Goal: Transaction & Acquisition: Purchase product/service

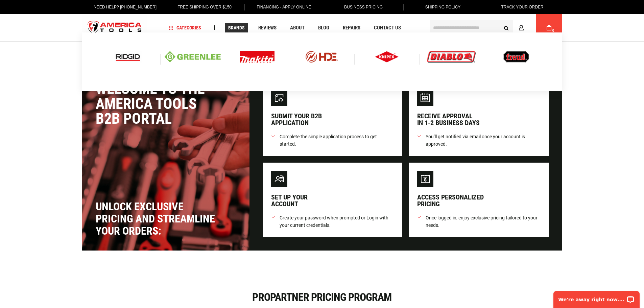
click at [130, 59] on img at bounding box center [128, 56] width 28 height 11
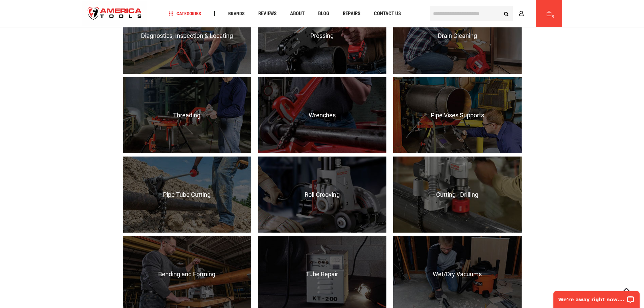
scroll to position [473, 0]
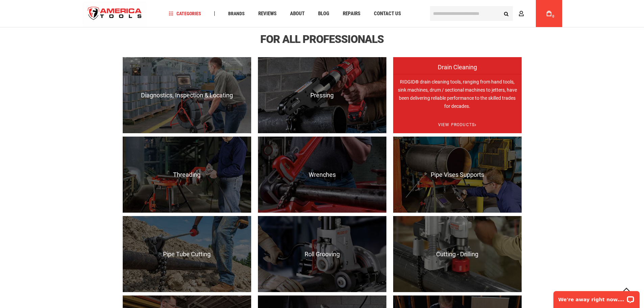
click at [439, 115] on p "RIDGID® drain cleaning tools, ranging from hand tools, sink machines, drum / se…" at bounding box center [457, 112] width 128 height 76
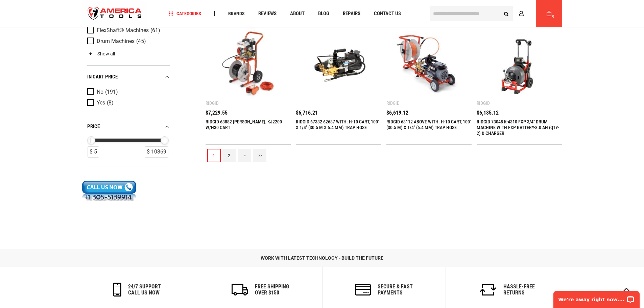
scroll to position [868, 0]
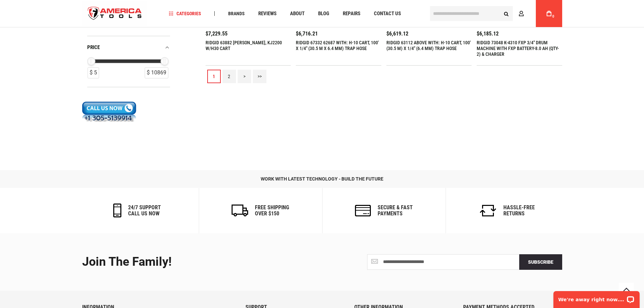
click at [262, 77] on link ">>" at bounding box center [260, 77] width 14 height 14
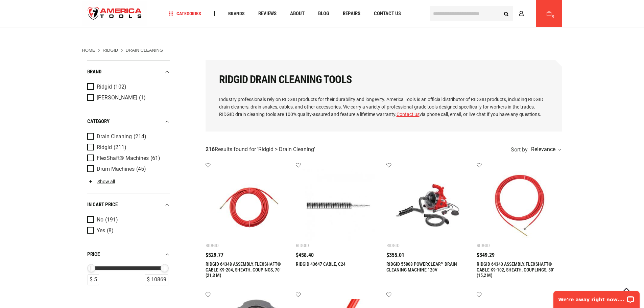
scroll to position [79, 0]
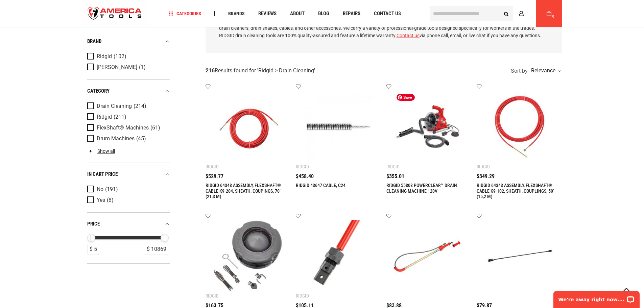
click at [440, 138] on img at bounding box center [429, 127] width 72 height 72
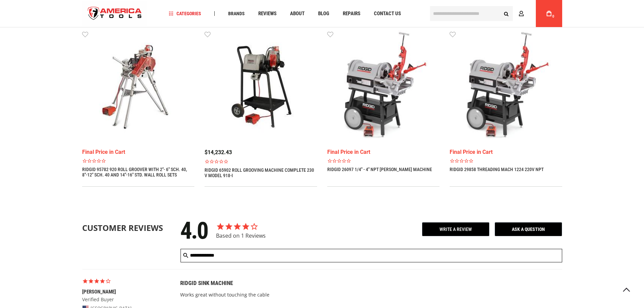
scroll to position [402, 0]
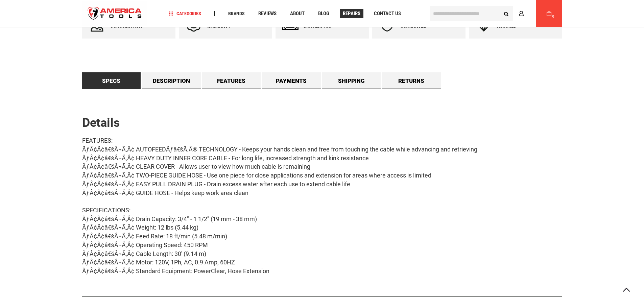
click at [356, 14] on span "Repairs" at bounding box center [352, 13] width 18 height 5
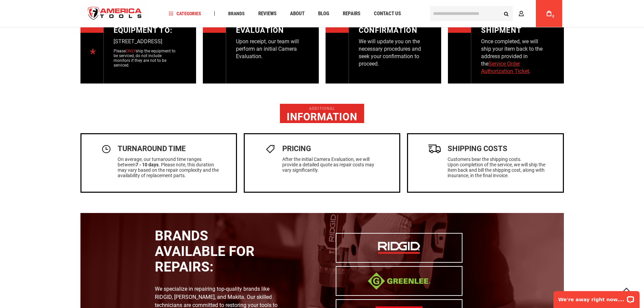
scroll to position [710, 0]
